Goal: Task Accomplishment & Management: Use online tool/utility

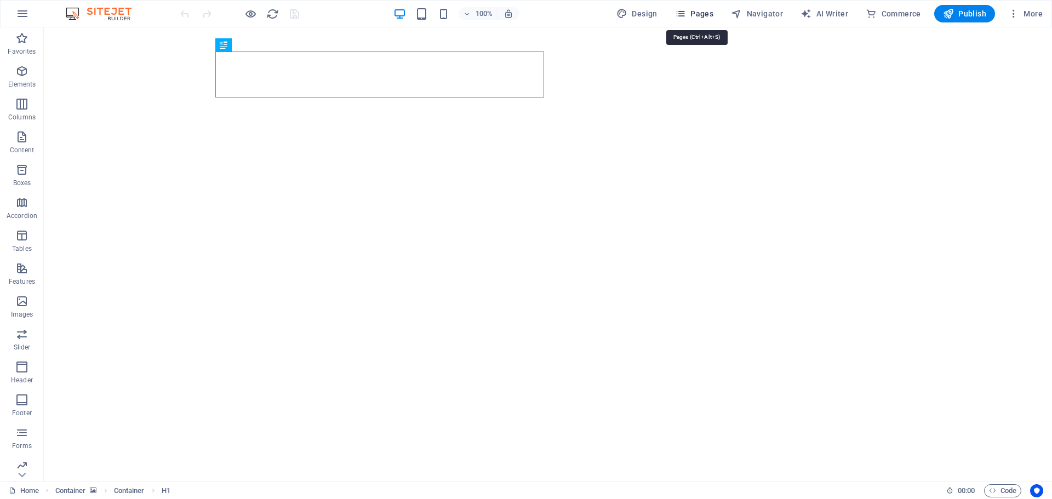
click at [700, 14] on span "Pages" at bounding box center [694, 13] width 38 height 11
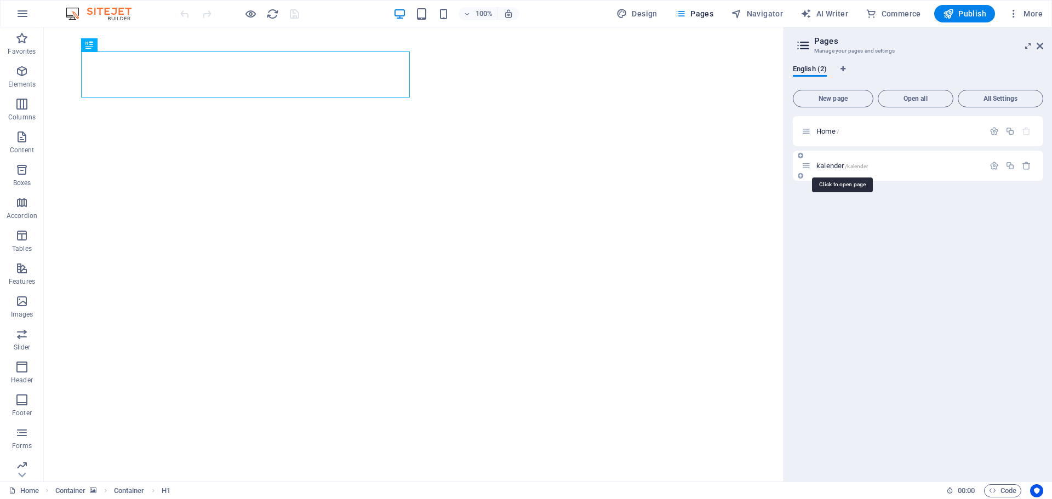
click at [838, 166] on span "kalender /kalender" at bounding box center [841, 166] width 51 height 8
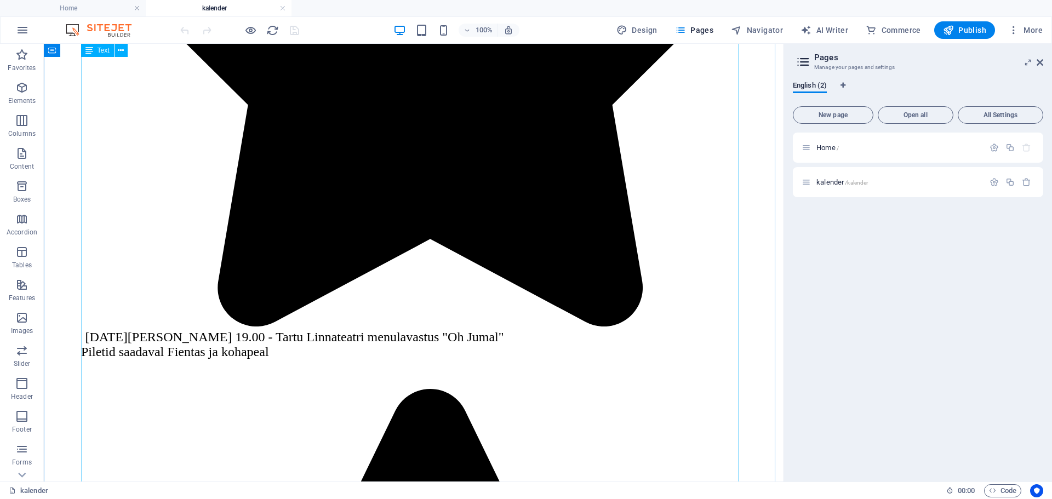
scroll to position [657, 0]
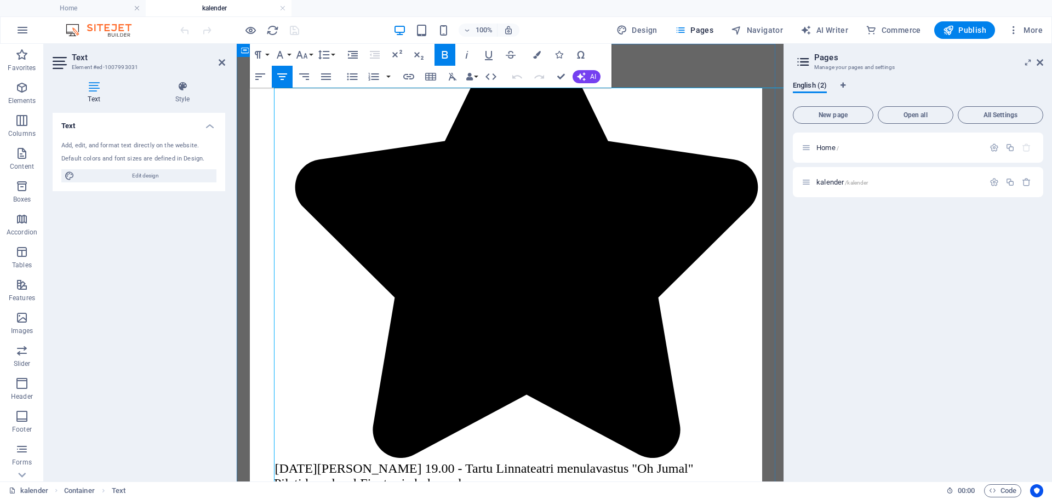
scroll to position [0, 0]
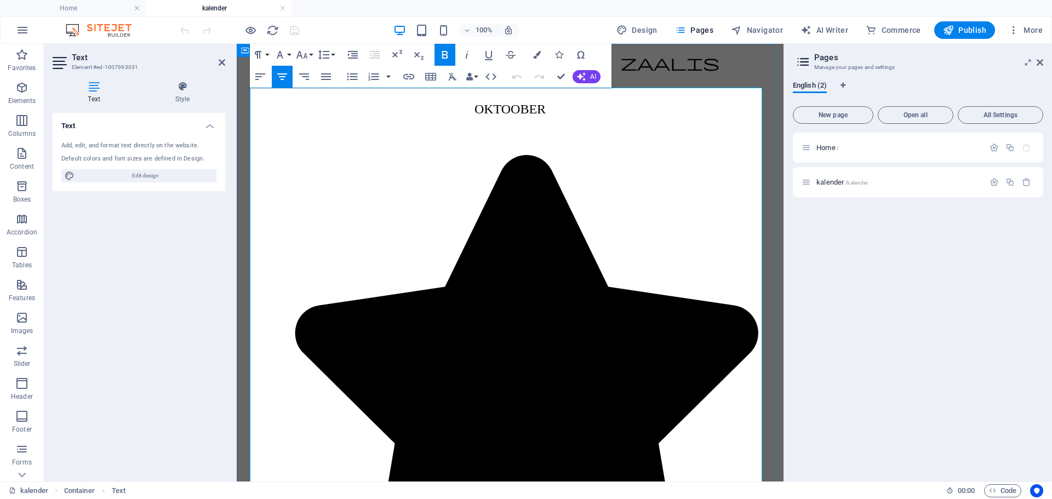
drag, startPoint x: 476, startPoint y: 291, endPoint x: 277, endPoint y: 260, distance: 201.2
copy span "[DATE][PERSON_NAME] 19.00 - Tartu Linnateatri menulavastus "Oh Jumal" Piletid s…"
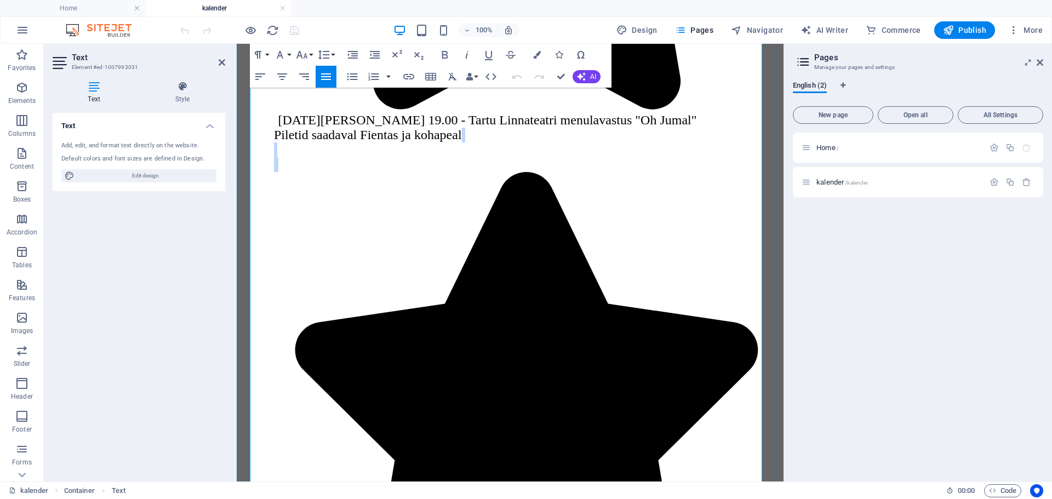
scroll to position [603, 0]
